Goal: Submit feedback/report problem: Submit feedback/report problem

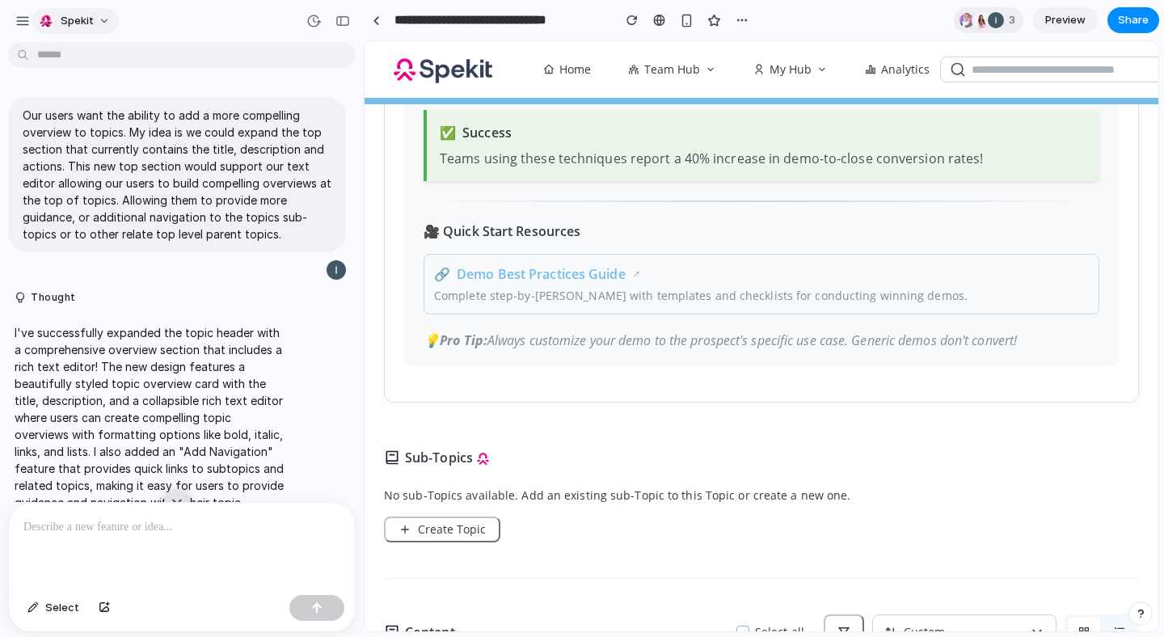
click at [94, 25] on button "Spekit" at bounding box center [75, 21] width 87 height 26
click at [9, 23] on div "Settings Invite members Change theme Sign out" at bounding box center [582, 318] width 1164 height 637
click at [15, 22] on button "button" at bounding box center [23, 21] width 24 height 24
click at [49, 18] on div "button" at bounding box center [46, 21] width 16 height 16
click at [235, 16] on div "Settings Invite members Change theme Sign out" at bounding box center [582, 318] width 1164 height 637
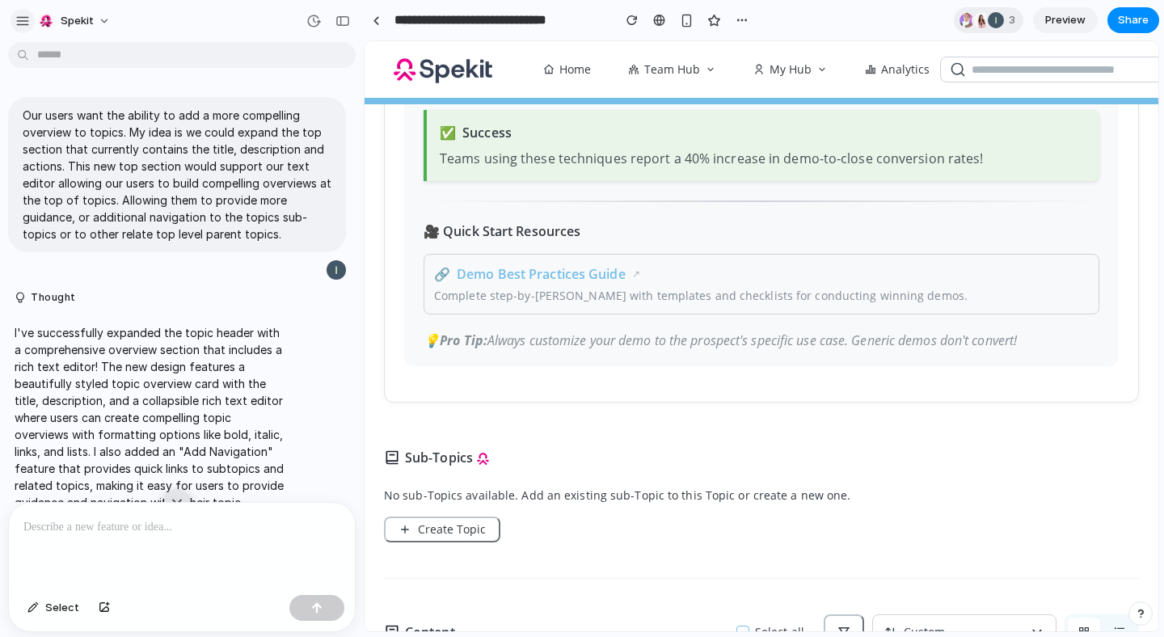
click at [18, 17] on div "button" at bounding box center [22, 21] width 15 height 15
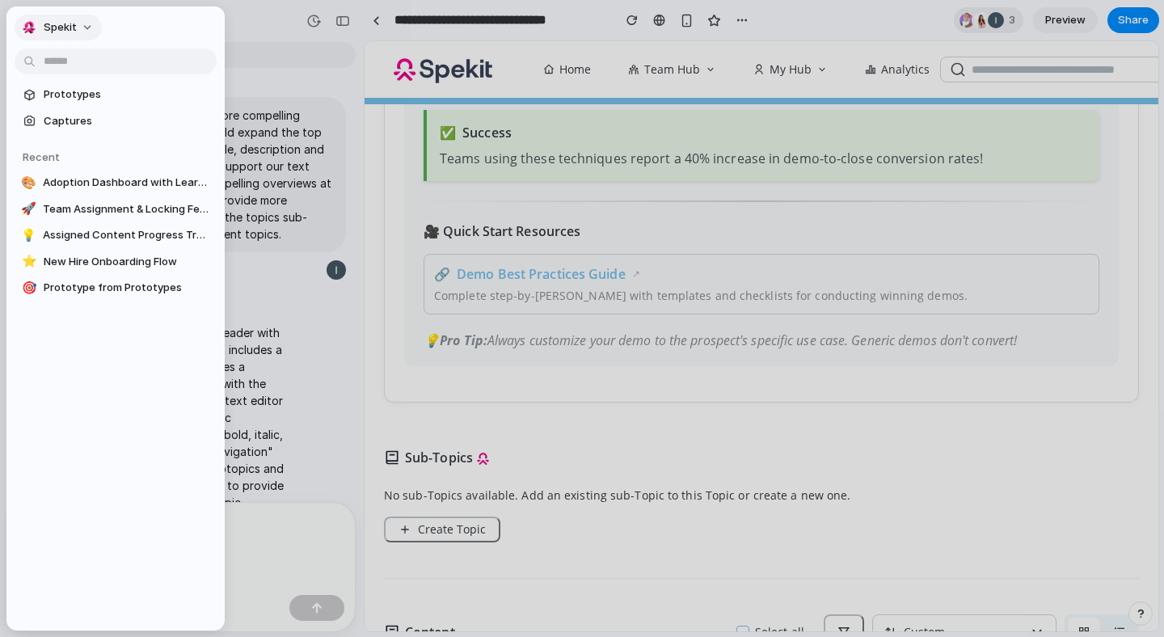
click at [68, 32] on span "Spekit" at bounding box center [60, 27] width 33 height 16
click at [68, 32] on div "Settings Invite members Change theme Sign out" at bounding box center [582, 318] width 1164 height 637
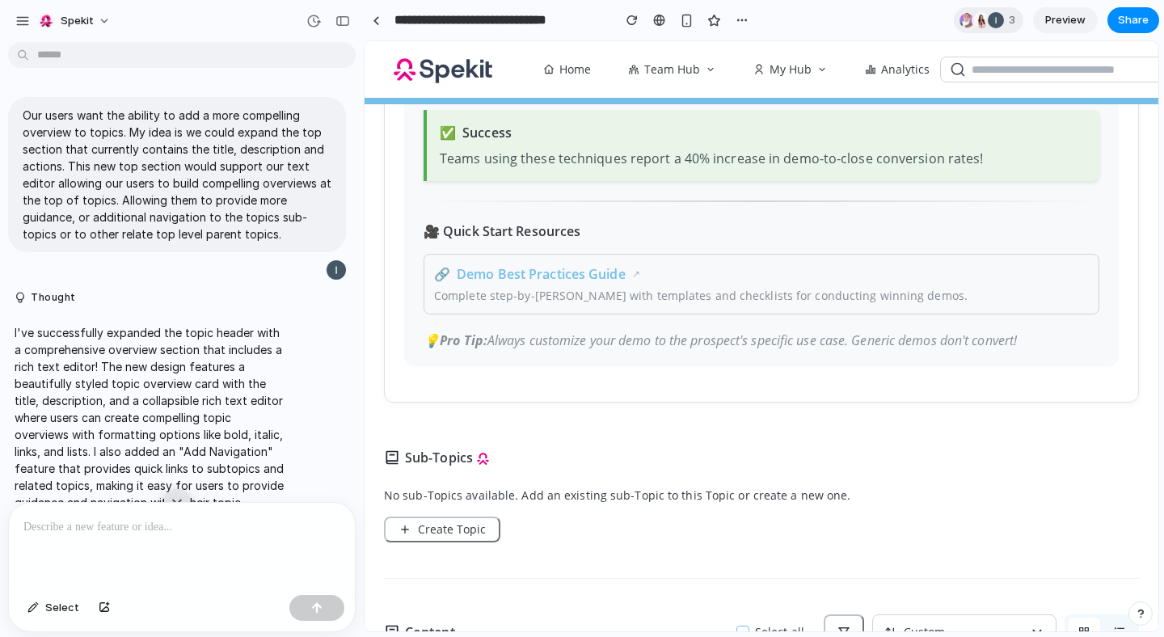
click at [63, 40] on div at bounding box center [182, 53] width 364 height 29
click at [62, 28] on button "Spekit" at bounding box center [75, 21] width 87 height 26
click at [473, 17] on div "Settings Invite members Change theme Sign out" at bounding box center [582, 318] width 1164 height 637
click at [371, 20] on link at bounding box center [376, 20] width 24 height 24
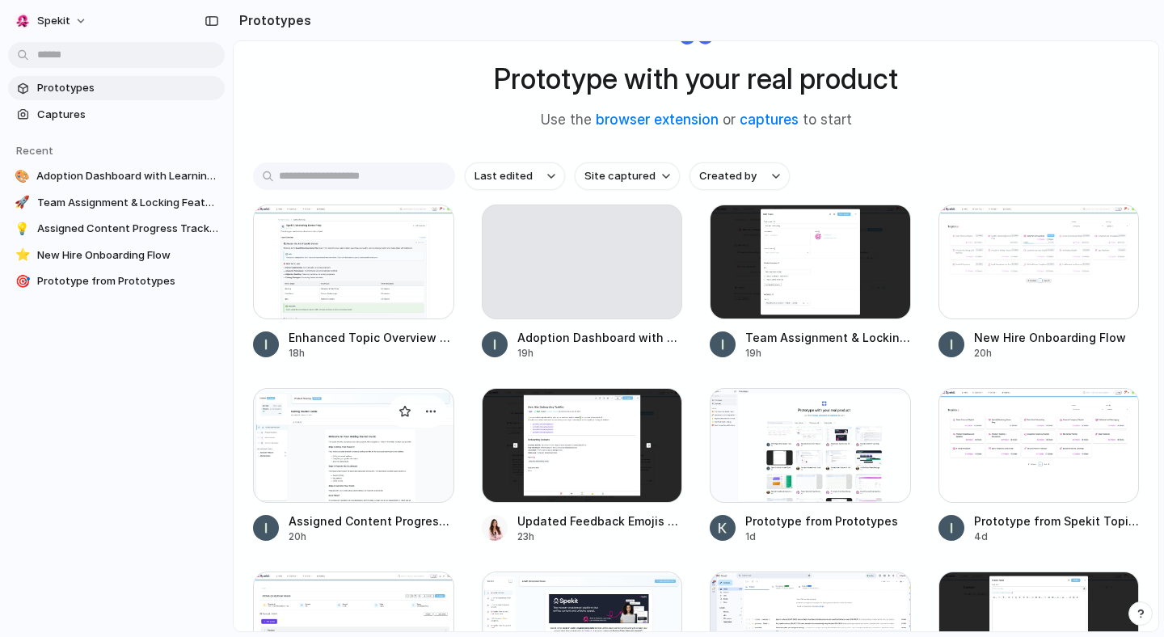
scroll to position [87, 0]
click at [541, 459] on div at bounding box center [582, 444] width 201 height 115
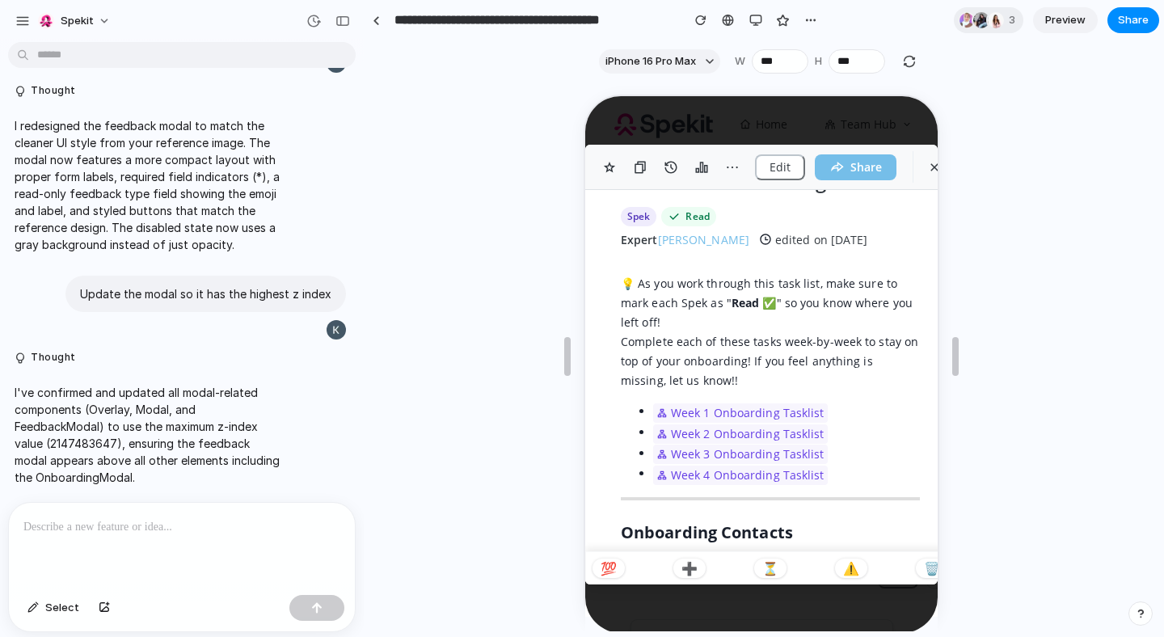
scroll to position [368, 0]
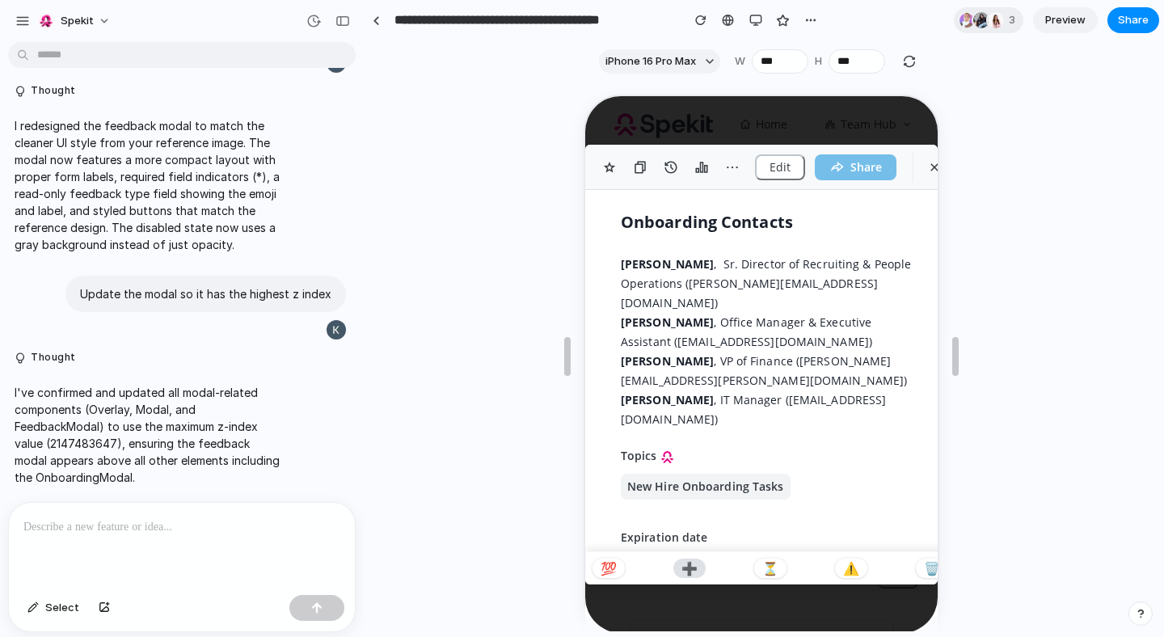
click at [693, 564] on p "➕" at bounding box center [688, 566] width 16 height 13
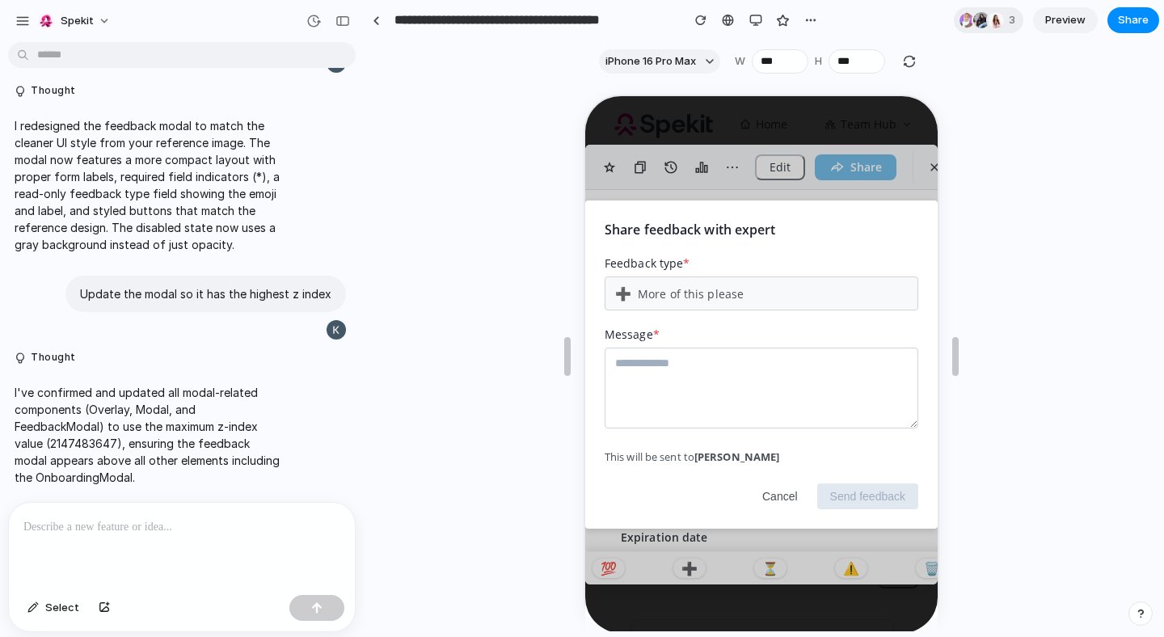
click at [888, 199] on div "Share feedback with expert Feedback type * ➕ More of this please Message * This…" at bounding box center [760, 363] width 353 height 537
click at [780, 493] on button "Cancel" at bounding box center [778, 495] width 61 height 26
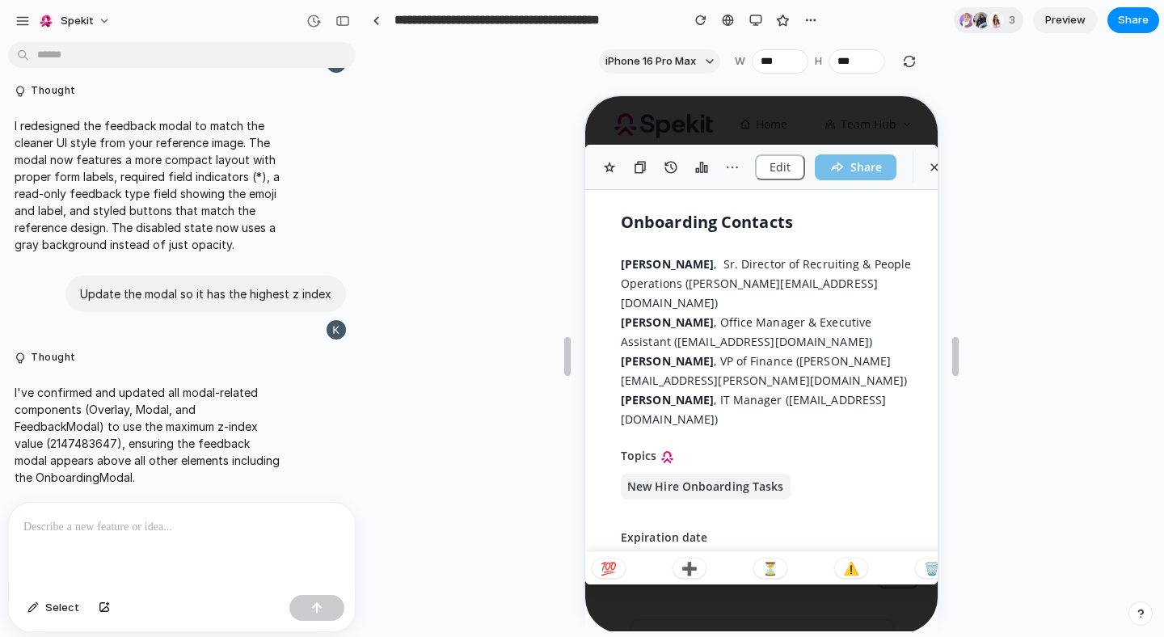
click at [800, 12] on div at bounding box center [811, 20] width 24 height 24
click at [807, 25] on div "button" at bounding box center [811, 20] width 13 height 13
type input "***"
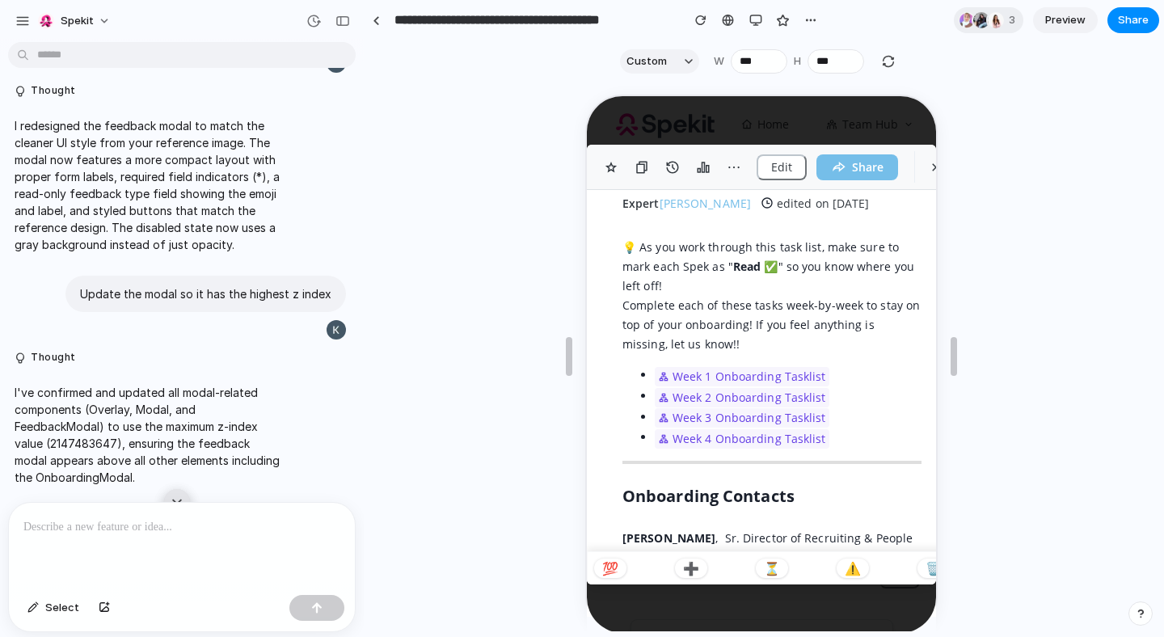
scroll to position [0, 0]
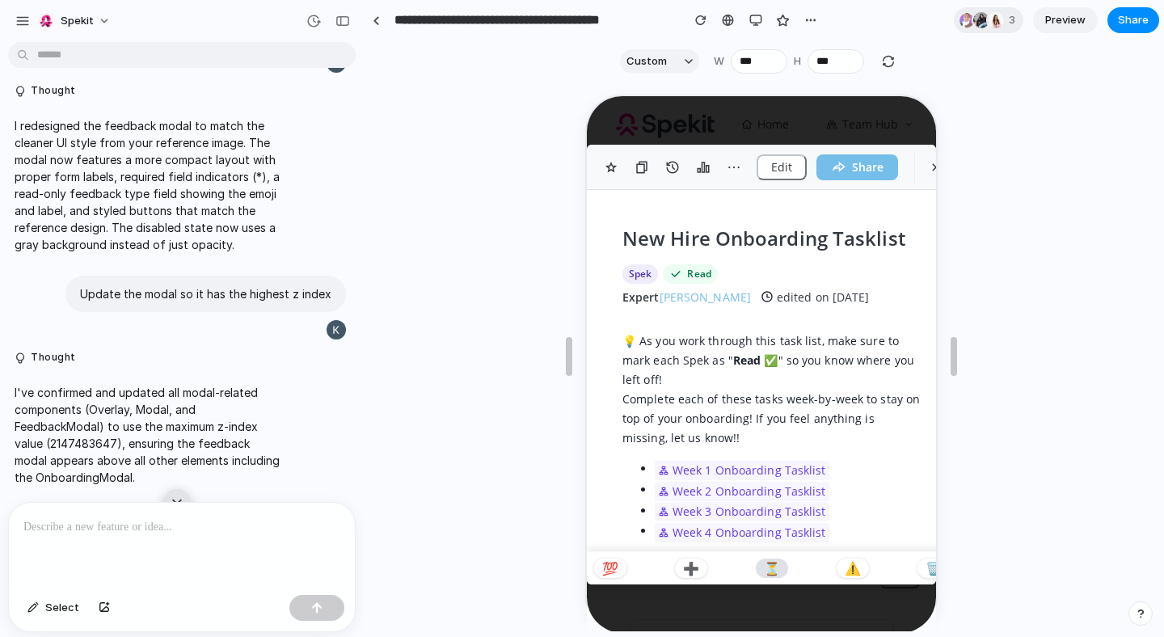
click at [772, 565] on p "⏳" at bounding box center [771, 566] width 16 height 13
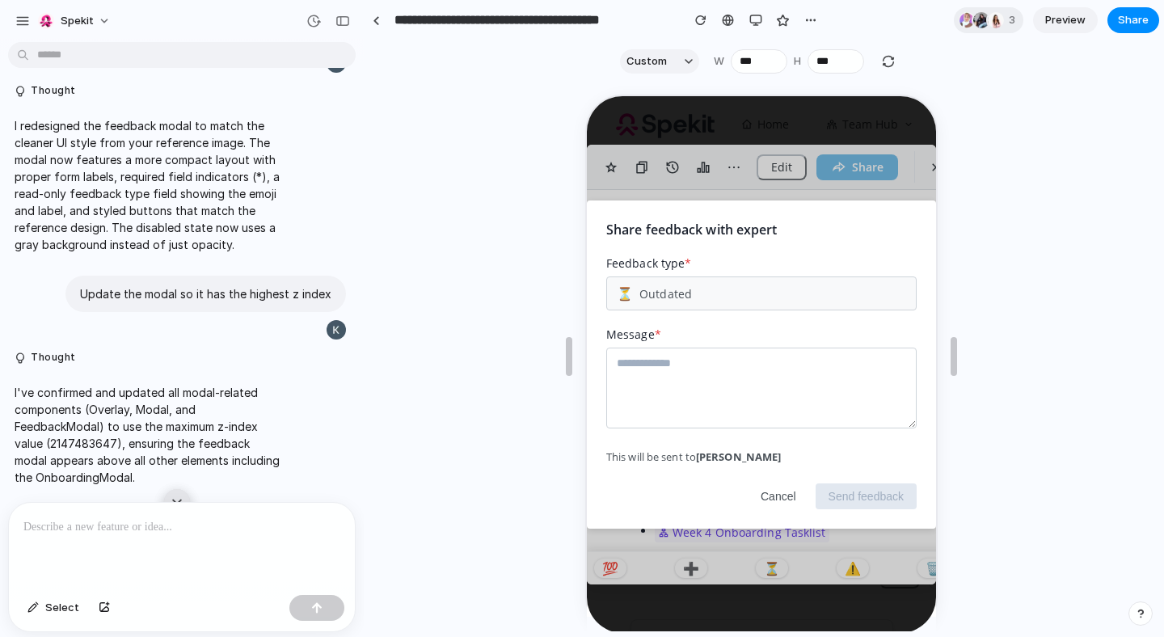
click at [704, 366] on textarea at bounding box center [760, 386] width 311 height 81
type textarea "**********"
click at [868, 497] on button "Send feedback" at bounding box center [864, 495] width 101 height 26
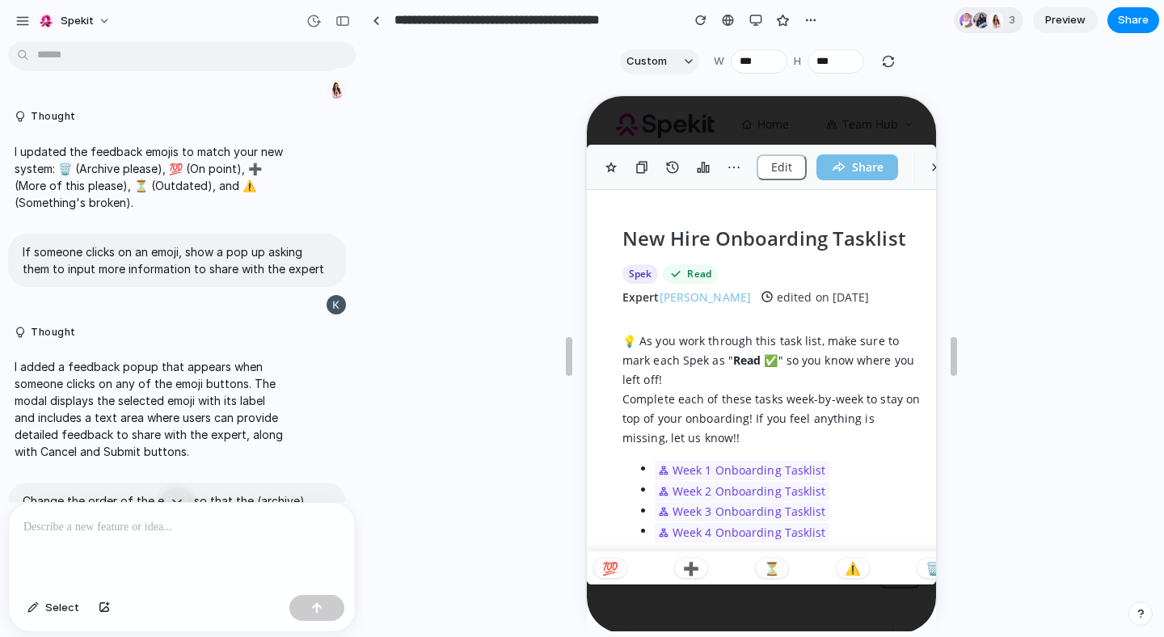
scroll to position [235, 0]
drag, startPoint x: 39, startPoint y: 258, endPoint x: 226, endPoint y: 269, distance: 187.1
click at [226, 269] on p "If someone clicks on an emoji, show a pop up asking them to input more informat…" at bounding box center [177, 260] width 309 height 34
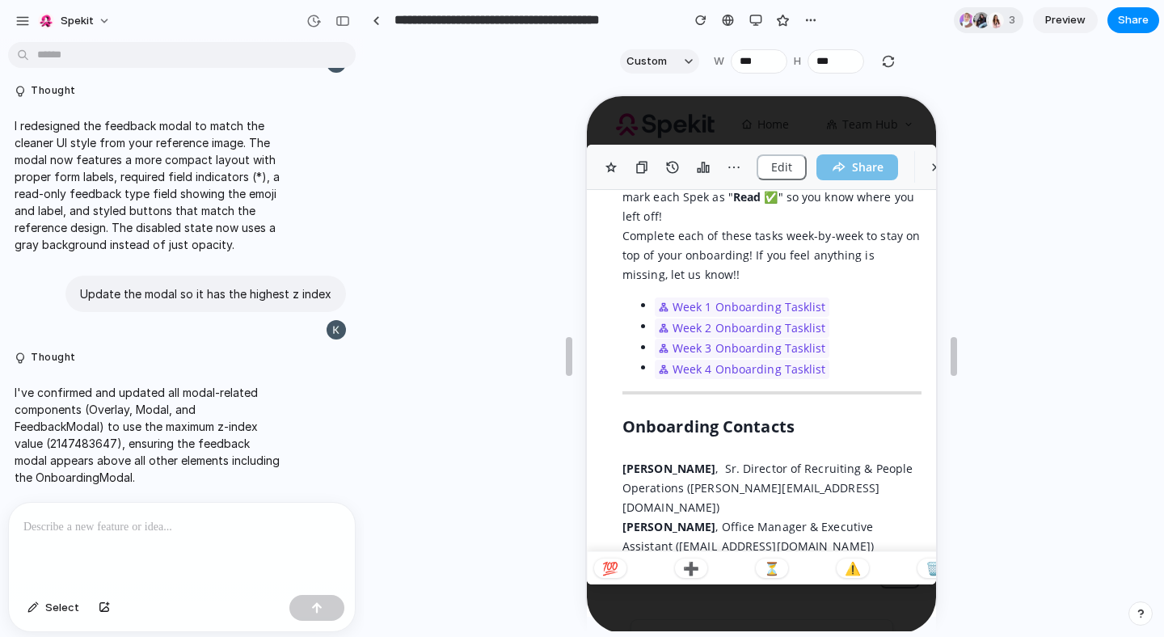
scroll to position [164, 0]
